Goal: Information Seeking & Learning: Learn about a topic

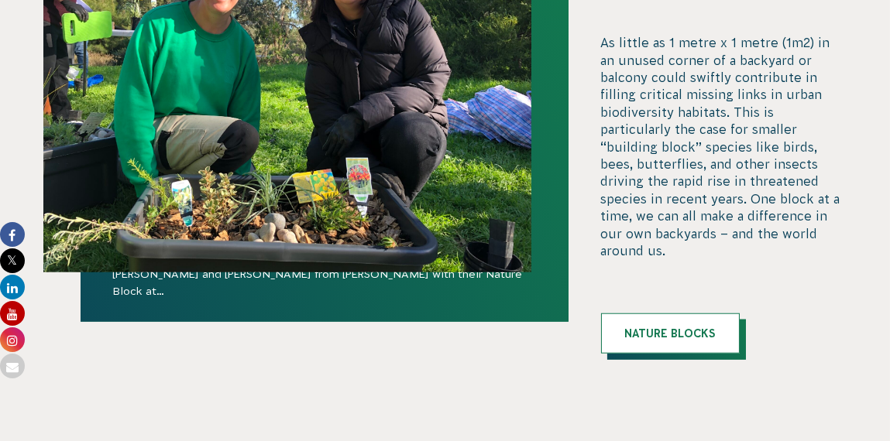
scroll to position [2578, 0]
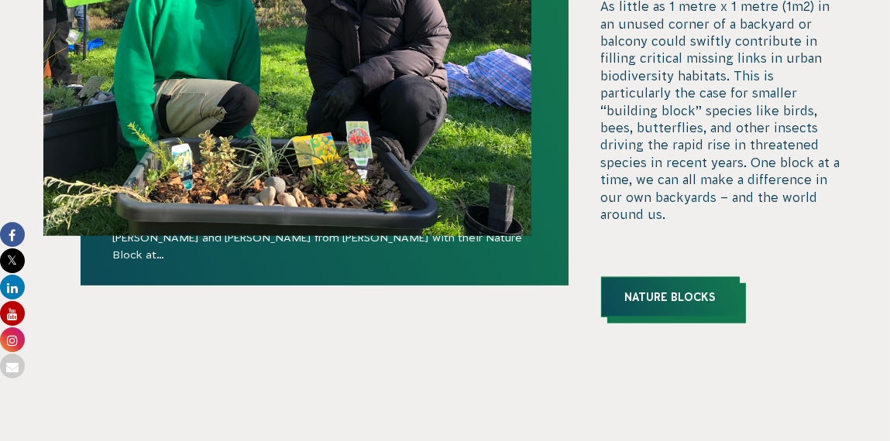
click at [677, 280] on link "Nature Blocks" at bounding box center [670, 297] width 139 height 40
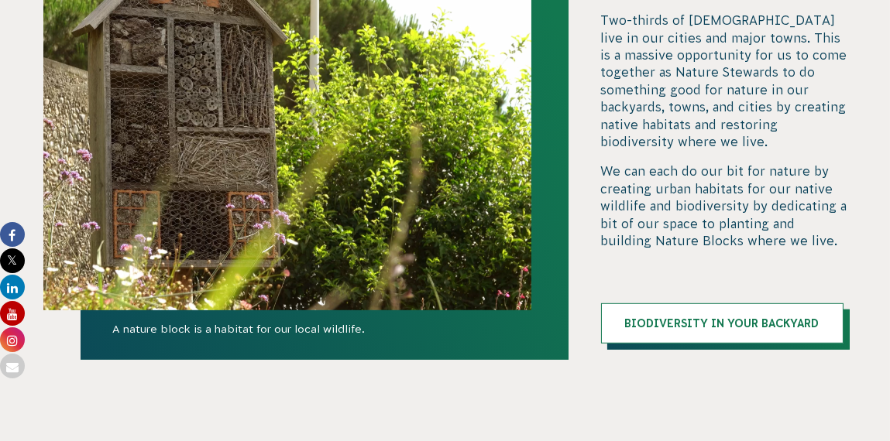
scroll to position [1572, 0]
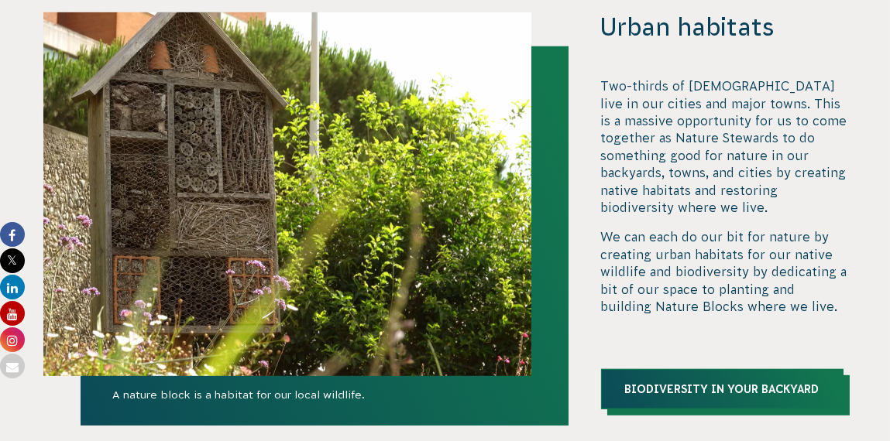
click at [723, 393] on link "Biodiversity in your Backyard" at bounding box center [722, 389] width 242 height 40
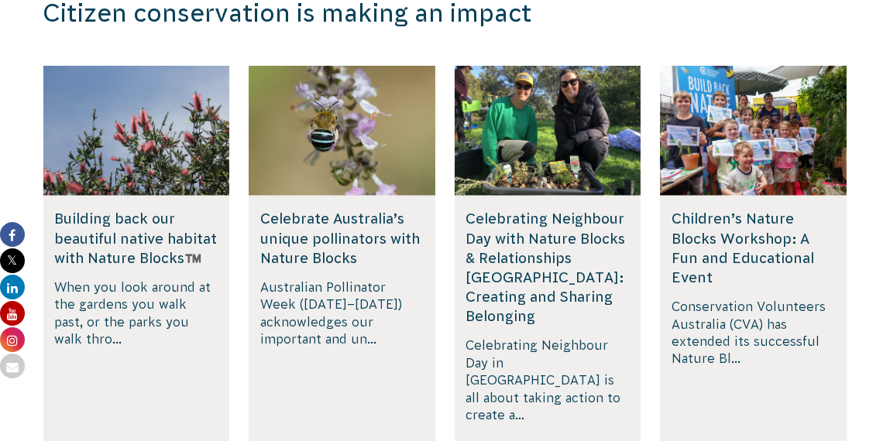
scroll to position [3120, 0]
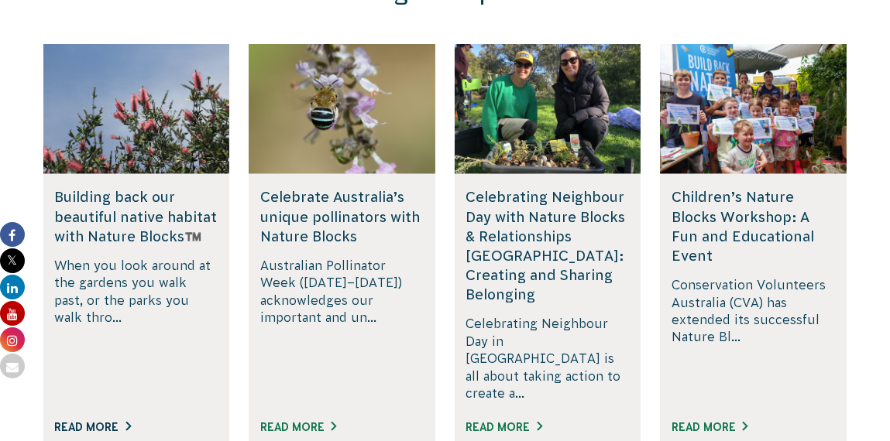
click at [85, 421] on link "Read More" at bounding box center [93, 427] width 76 height 12
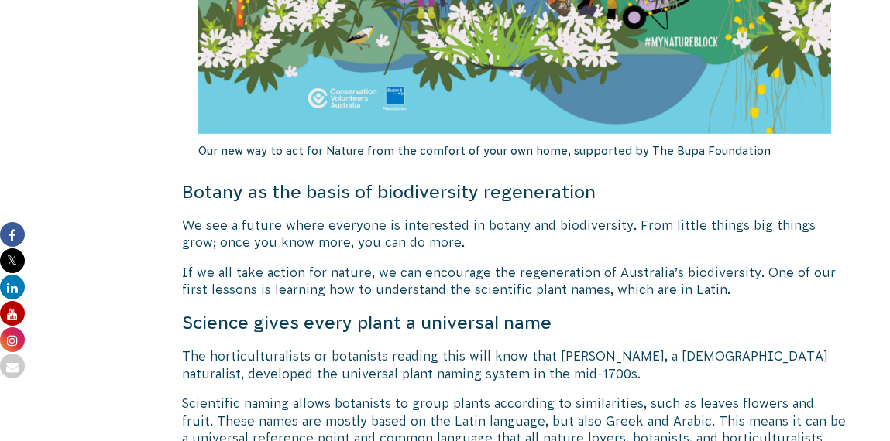
scroll to position [1470, 0]
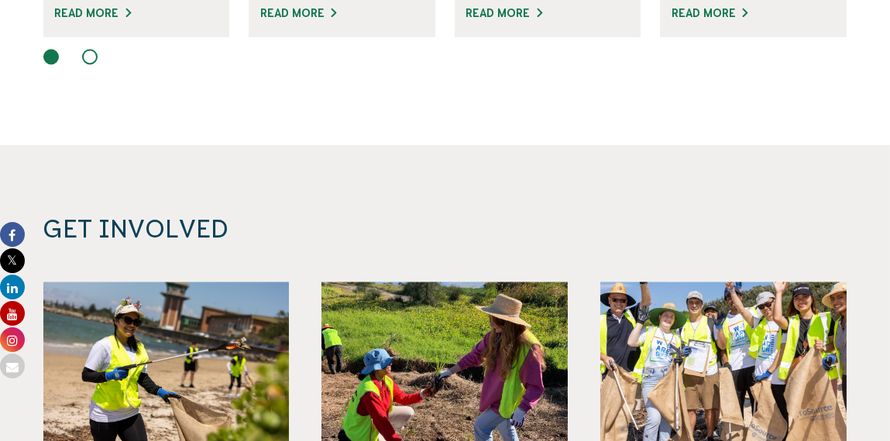
scroll to position [5520, 0]
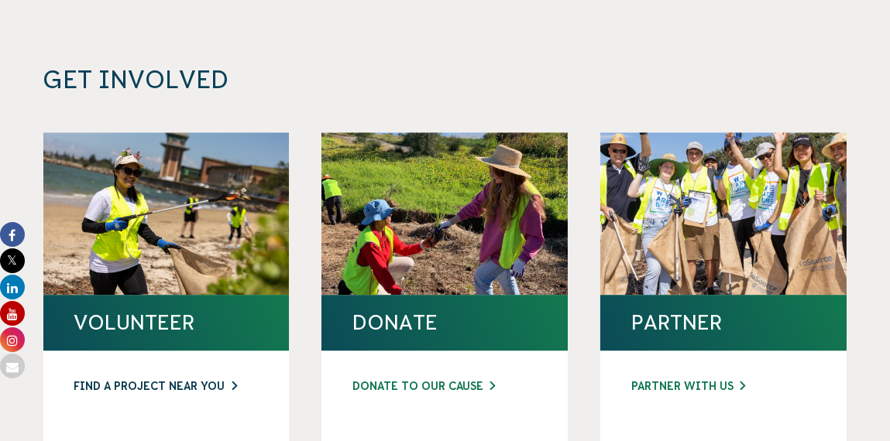
click at [167, 379] on link "FIND A PROJECT NEAR YOU" at bounding box center [166, 387] width 184 height 16
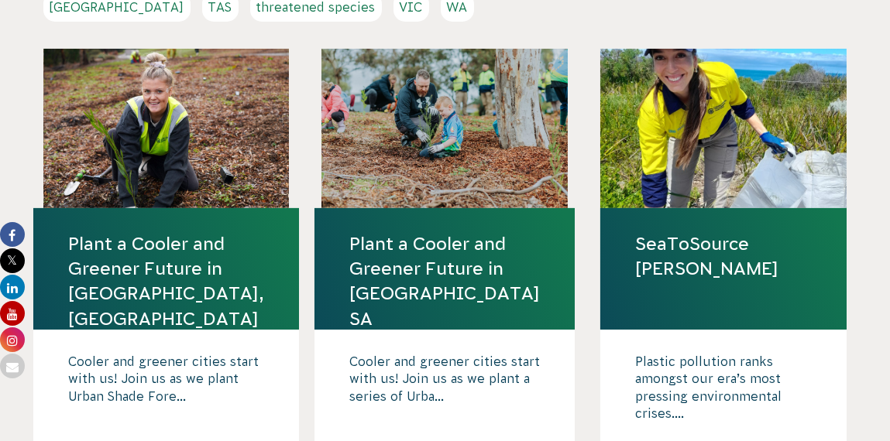
scroll to position [464, 0]
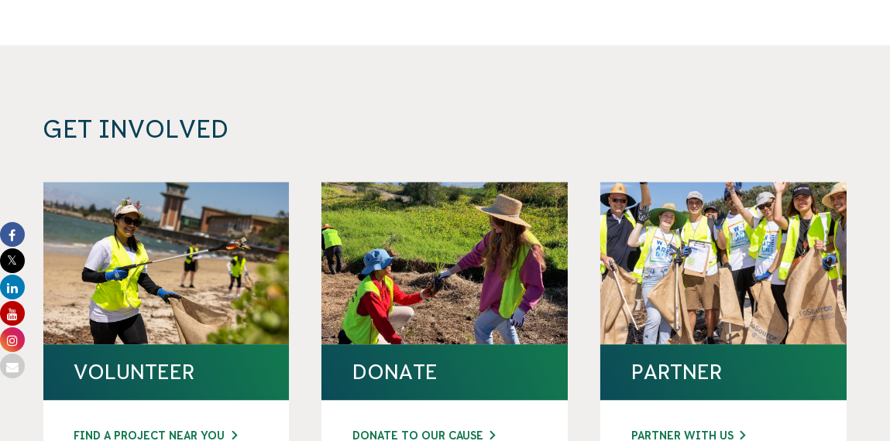
scroll to position [5455, 0]
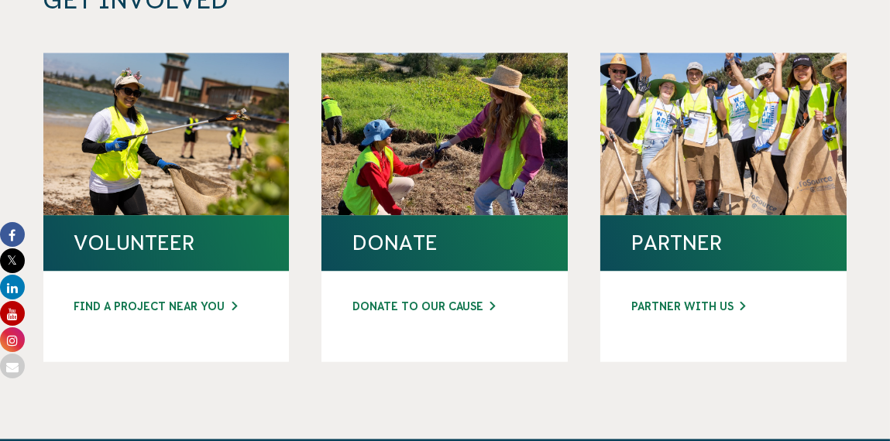
scroll to position [5688, 0]
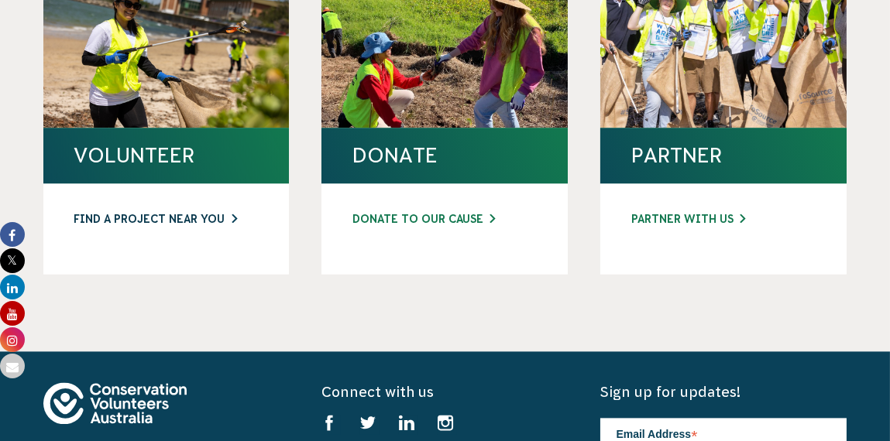
click at [178, 211] on link "FIND A PROJECT NEAR YOU" at bounding box center [166, 219] width 184 height 16
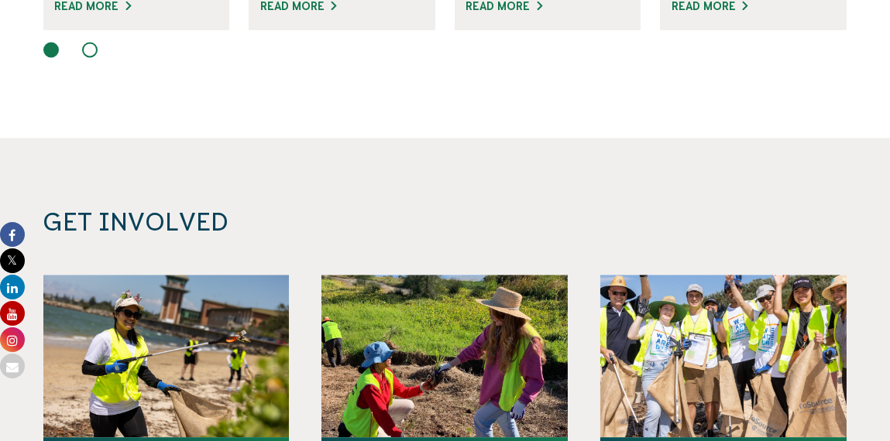
scroll to position [5533, 0]
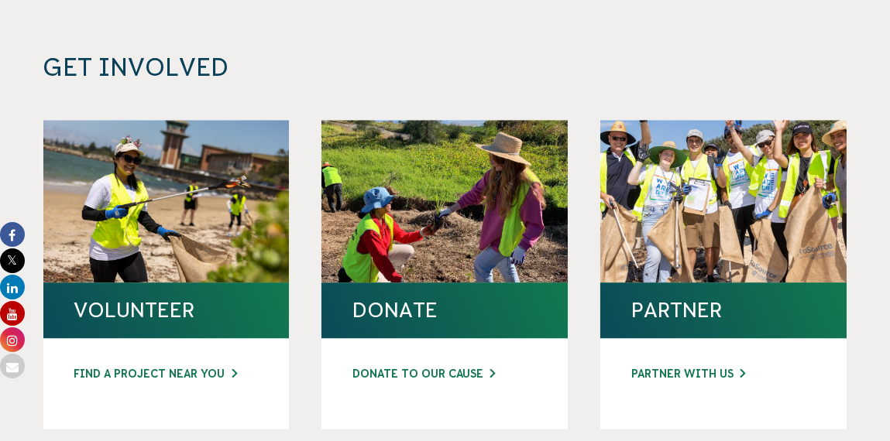
click at [176, 298] on h4 "VOLUNTEER" at bounding box center [166, 310] width 184 height 25
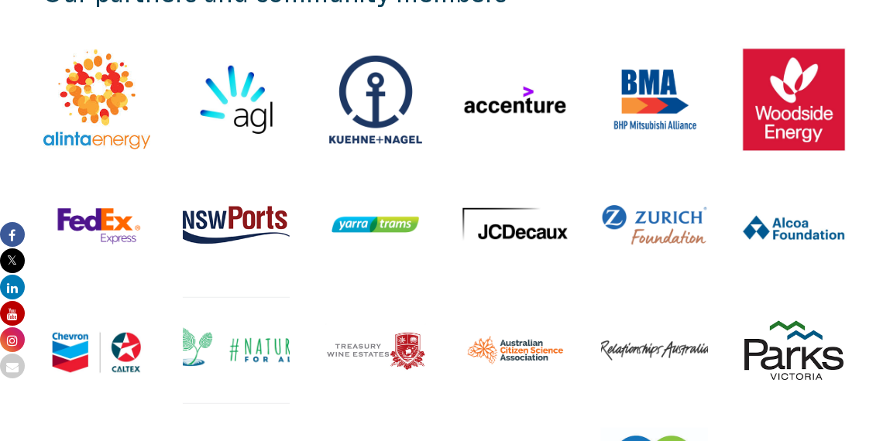
scroll to position [1935, 0]
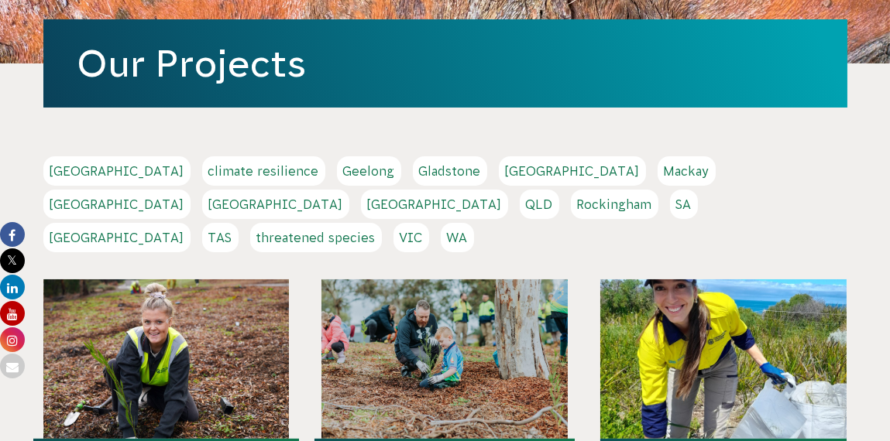
scroll to position [231, 0]
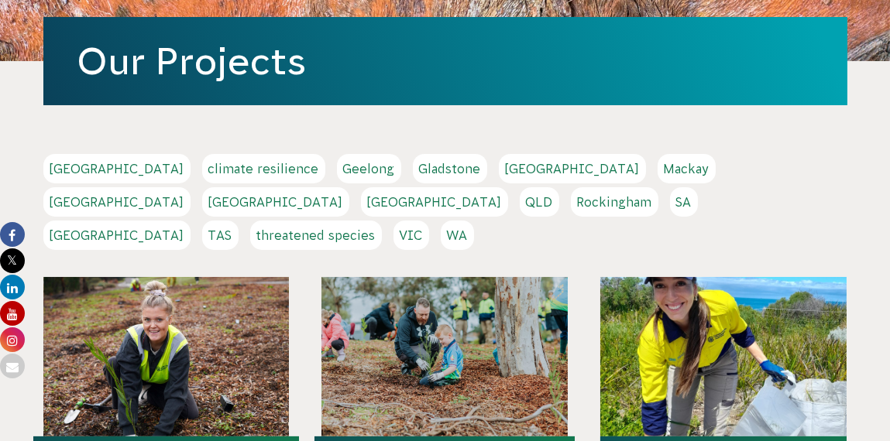
click at [349, 187] on link "[GEOGRAPHIC_DATA]" at bounding box center [275, 201] width 147 height 29
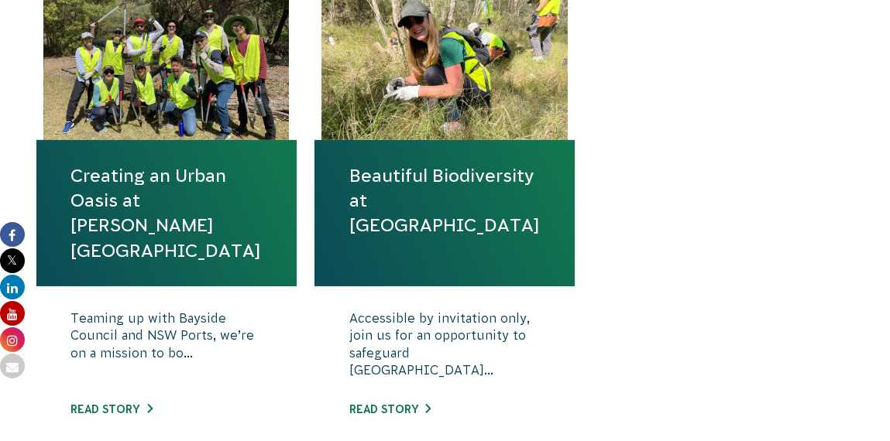
scroll to position [696, 0]
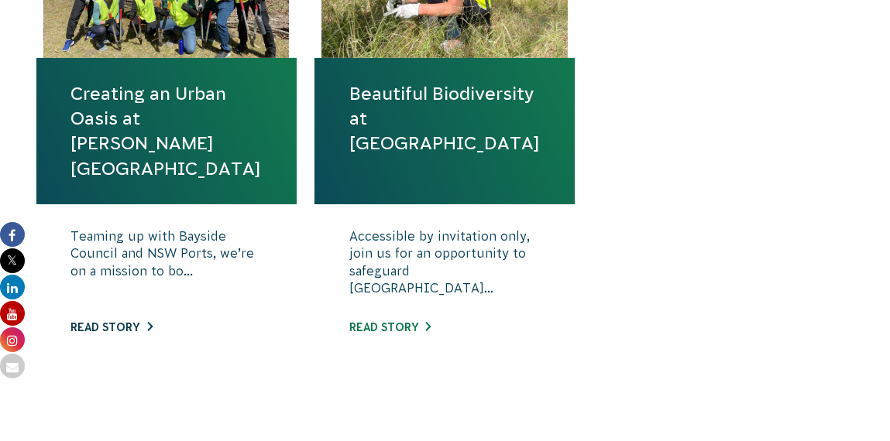
click at [118, 328] on link "Read story" at bounding box center [111, 327] width 81 height 12
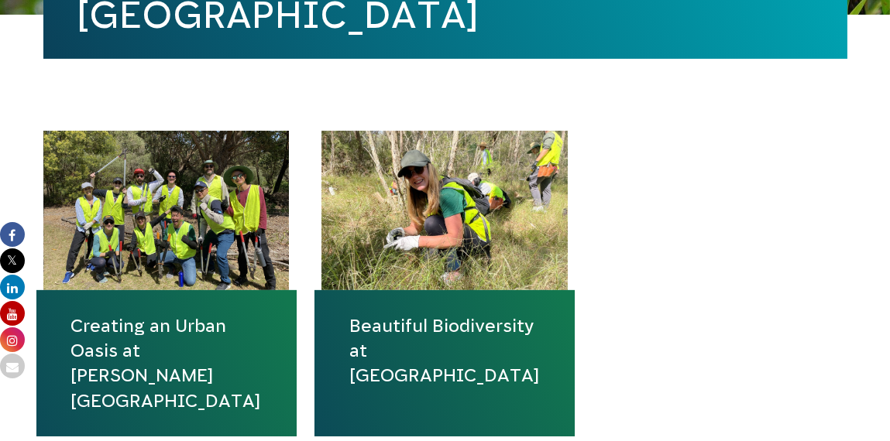
scroll to position [541, 0]
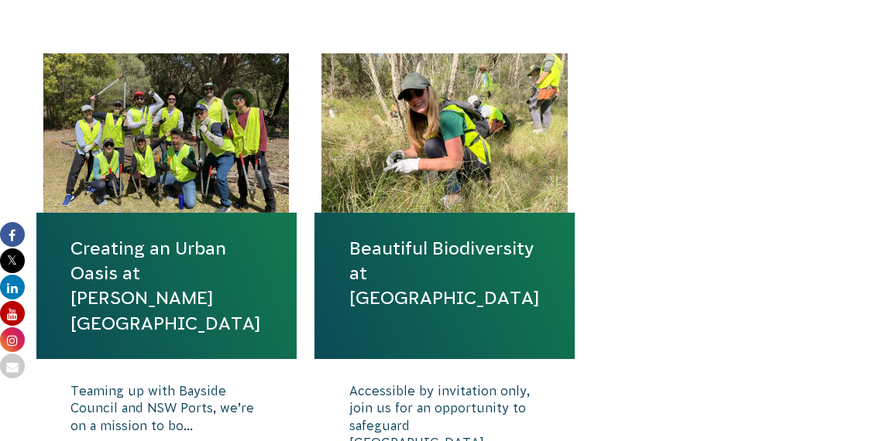
click at [444, 300] on link "Beautiful Biodiversity at Londonderry Woodland" at bounding box center [444, 273] width 190 height 75
click at [128, 277] on link "Creating an Urban Oasis at [PERSON_NAME][GEOGRAPHIC_DATA]" at bounding box center [166, 286] width 190 height 100
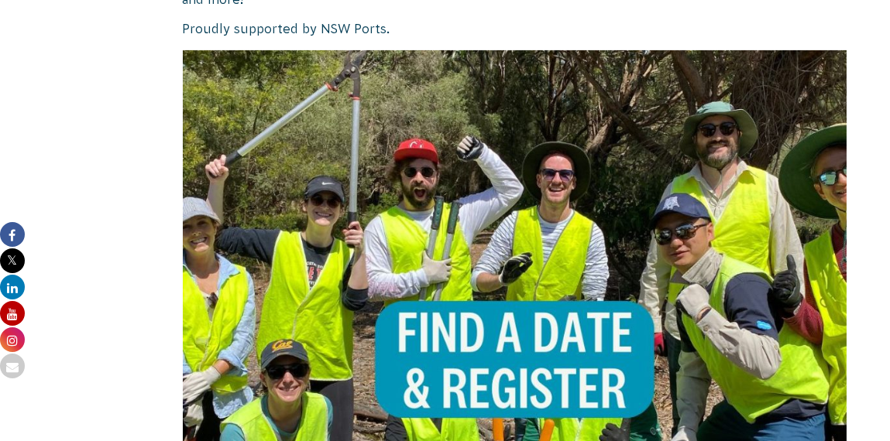
scroll to position [1083, 0]
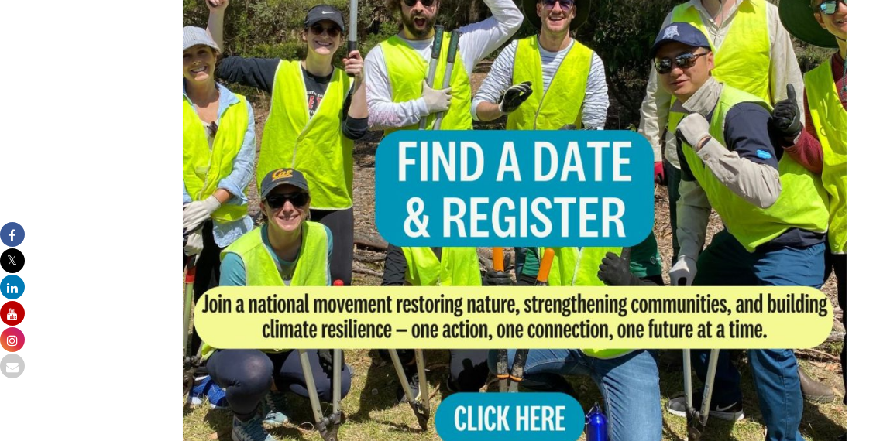
click at [491, 387] on img at bounding box center [515, 211] width 664 height 664
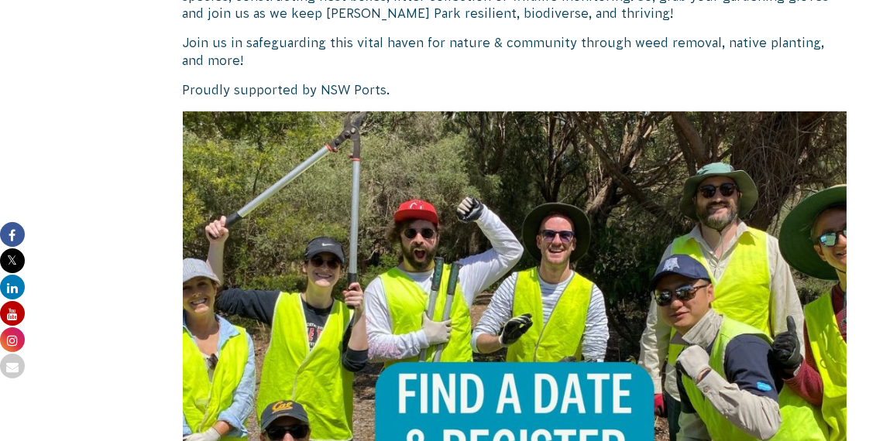
scroll to position [1161, 0]
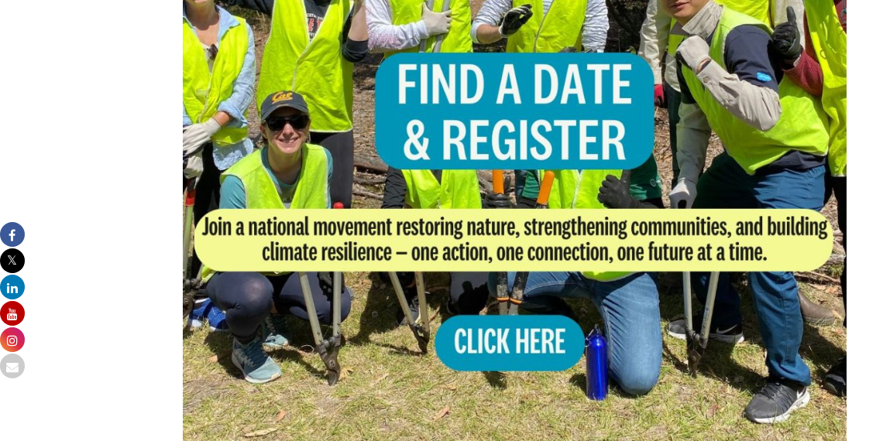
click at [519, 117] on img at bounding box center [515, 134] width 664 height 664
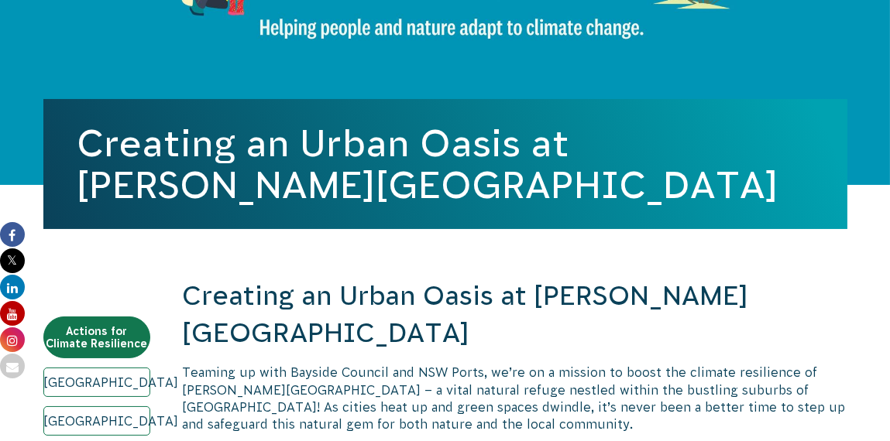
scroll to position [309, 0]
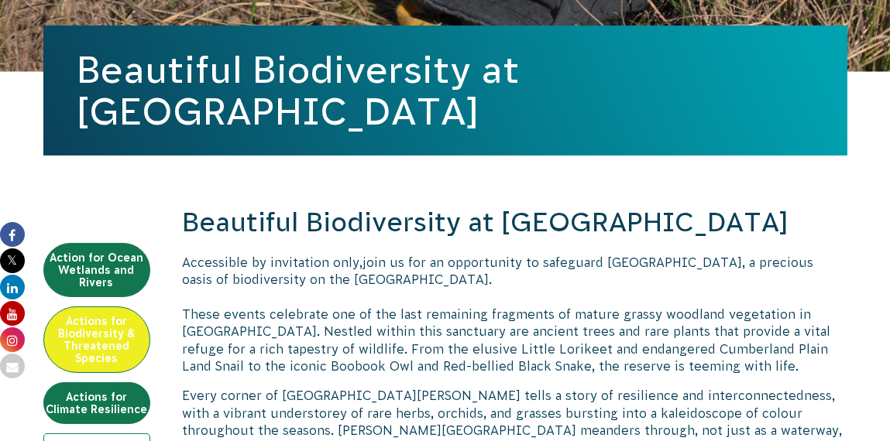
scroll to position [386, 0]
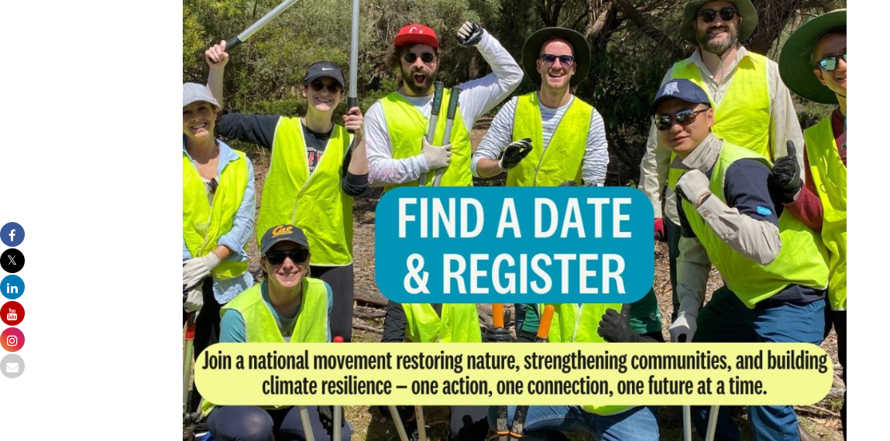
scroll to position [1083, 0]
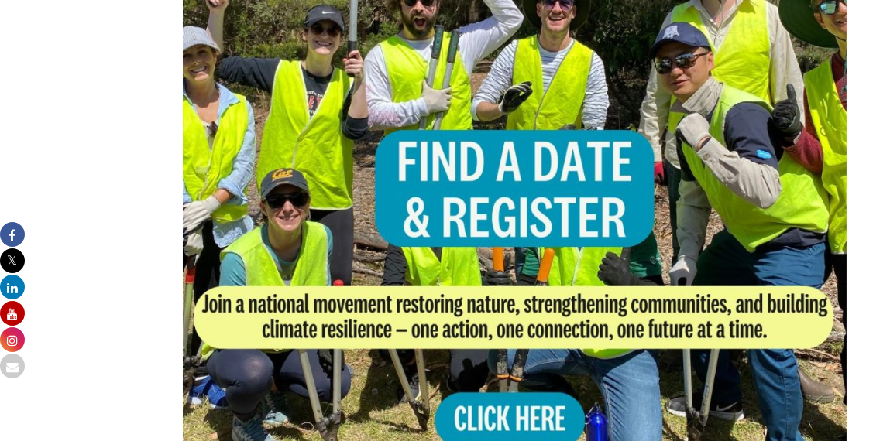
click at [523, 385] on img at bounding box center [515, 211] width 664 height 664
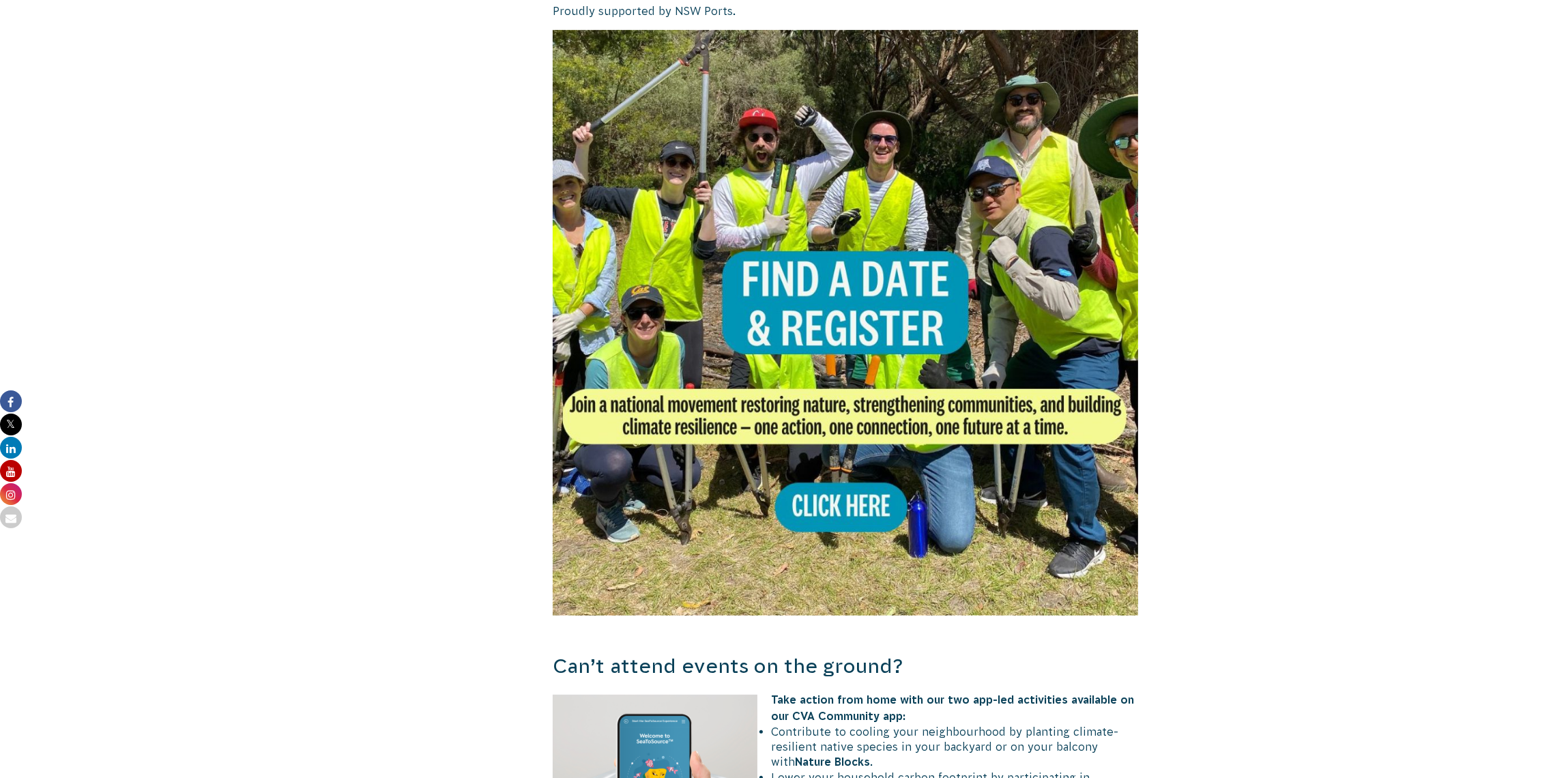
scroll to position [681, 0]
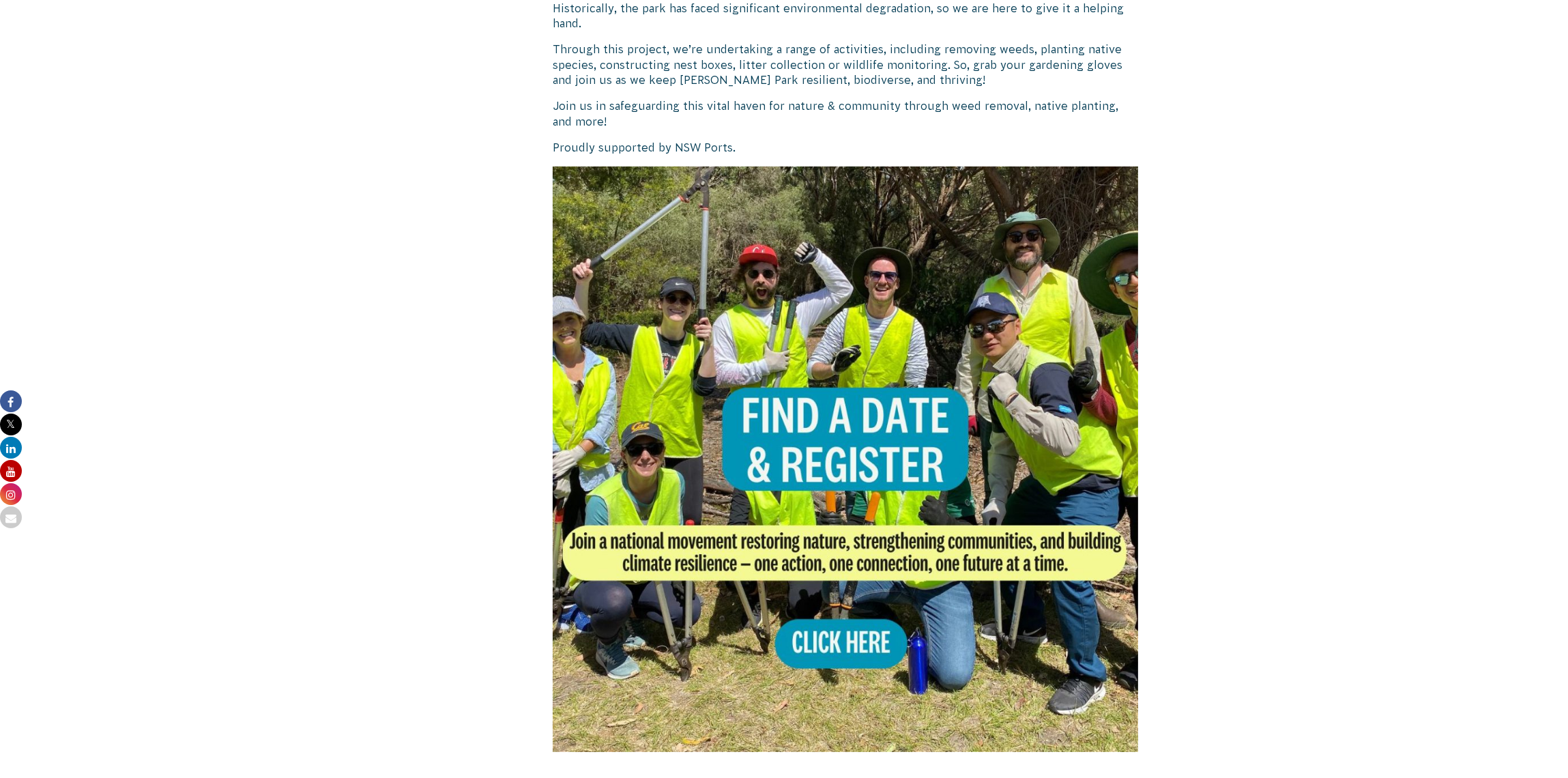
click at [784, 71] on body "About Us Our Priorities Reconciliation Impact Our Board Our People Careers CVA …" at bounding box center [784, 787] width 1568 height 2936
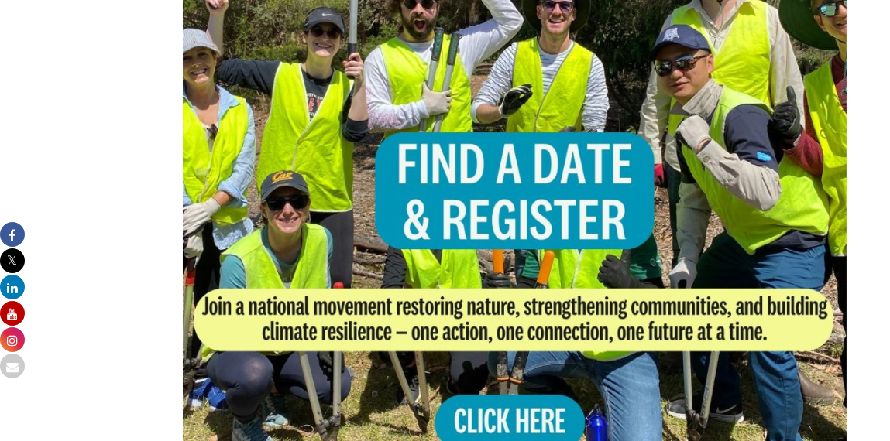
scroll to position [1083, 0]
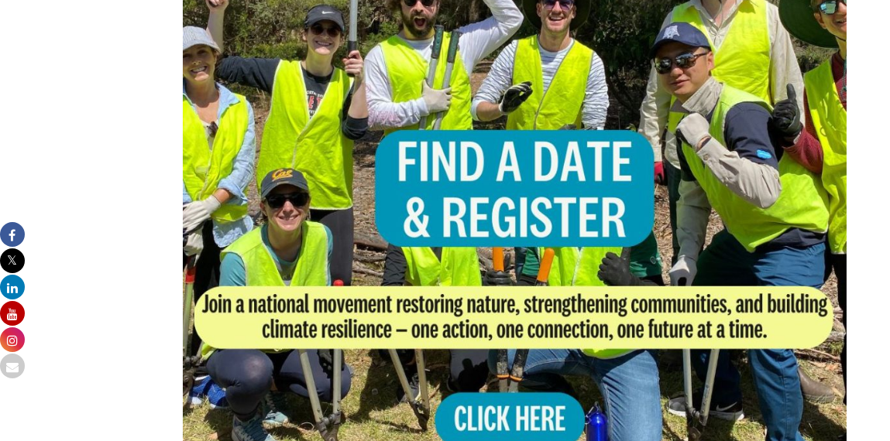
click at [525, 190] on img at bounding box center [515, 211] width 664 height 664
